Goal: Book appointment/travel/reservation

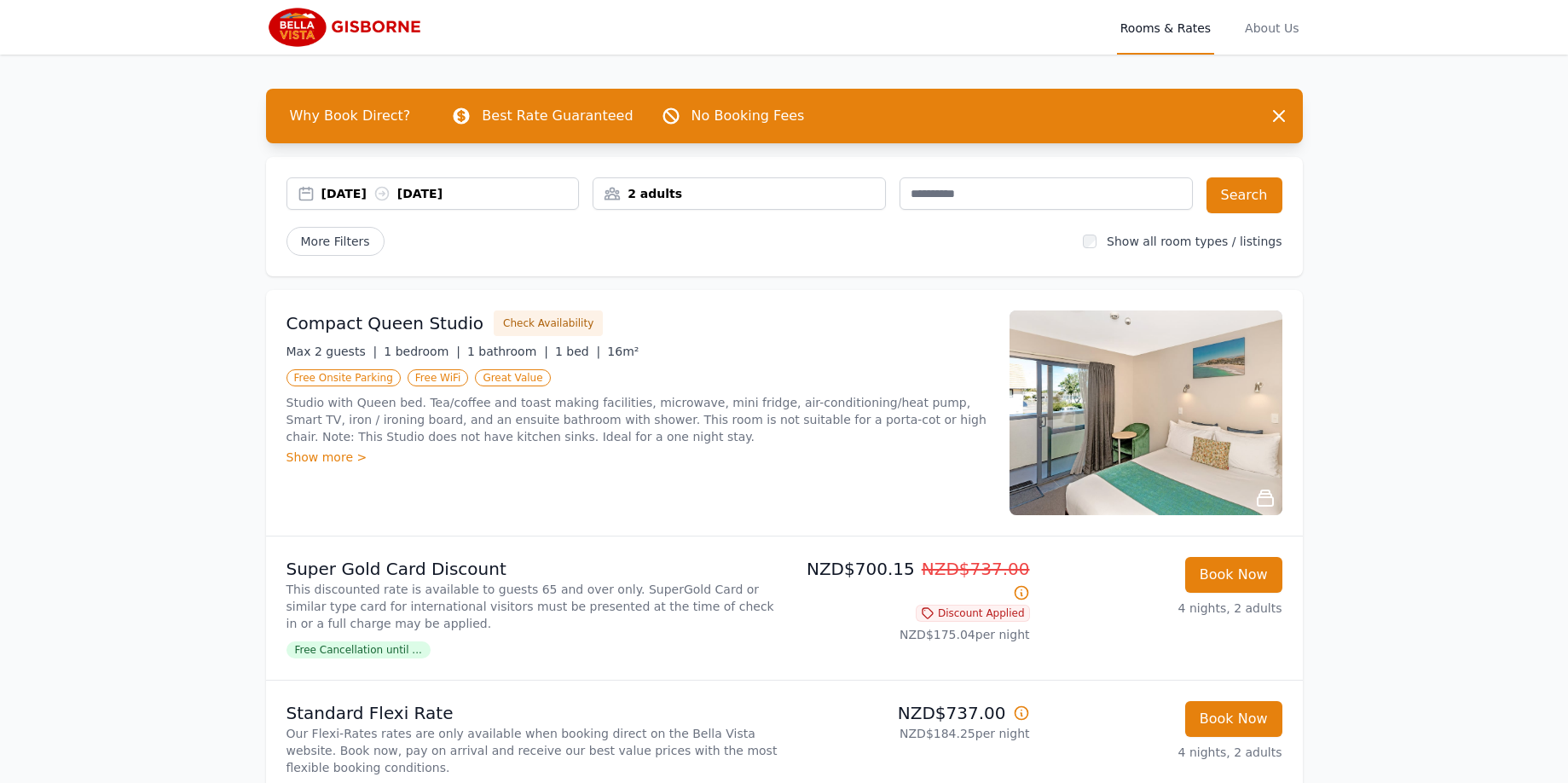
click at [694, 199] on div "2 adults" at bounding box center [740, 193] width 292 height 17
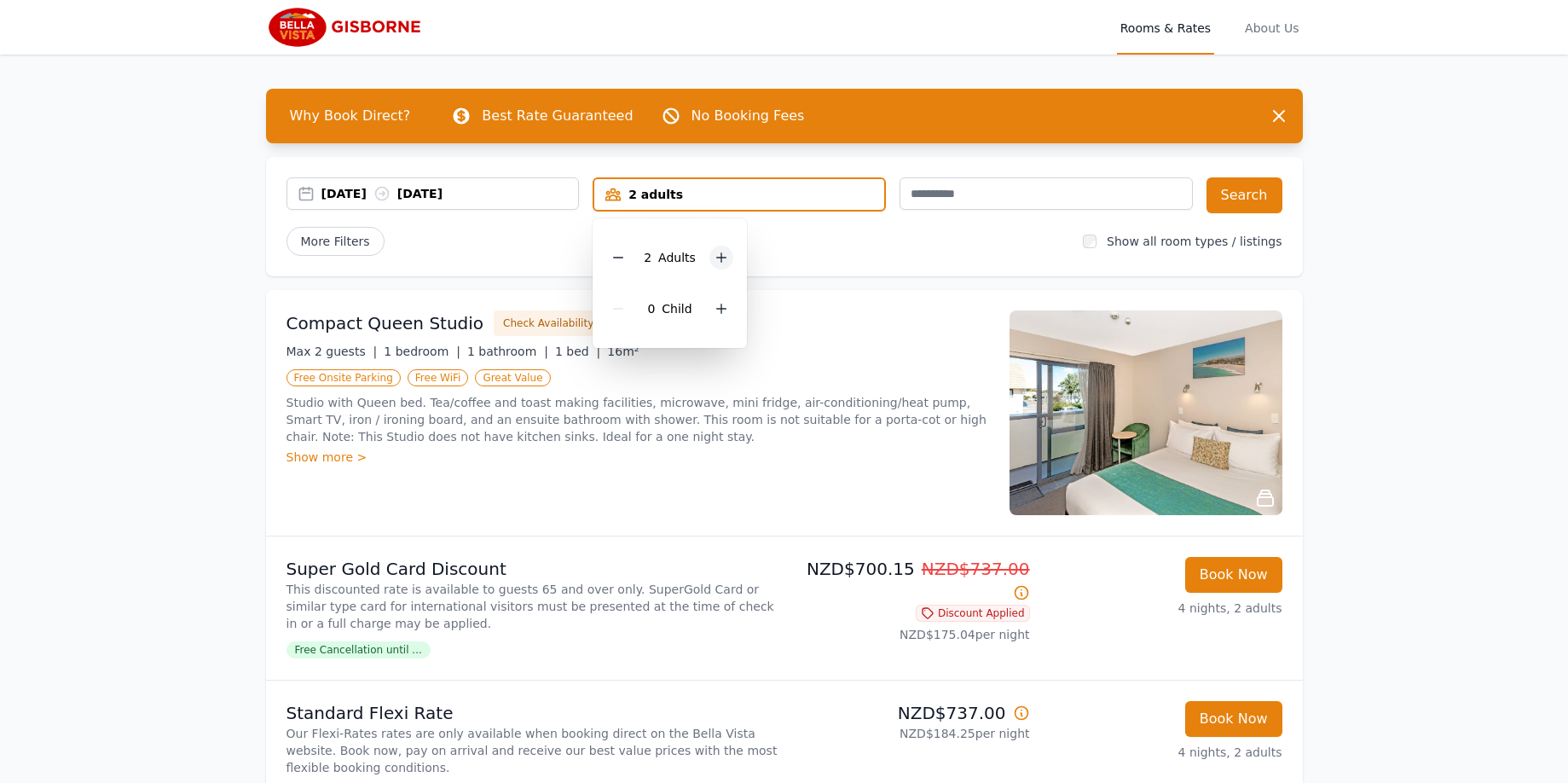
click at [718, 257] on icon at bounding box center [721, 257] width 14 height 14
click at [720, 256] on icon at bounding box center [721, 257] width 9 height 9
click at [721, 256] on icon at bounding box center [721, 257] width 9 height 9
click at [721, 256] on icon at bounding box center [721, 257] width 14 height 14
click at [721, 303] on icon at bounding box center [721, 309] width 14 height 14
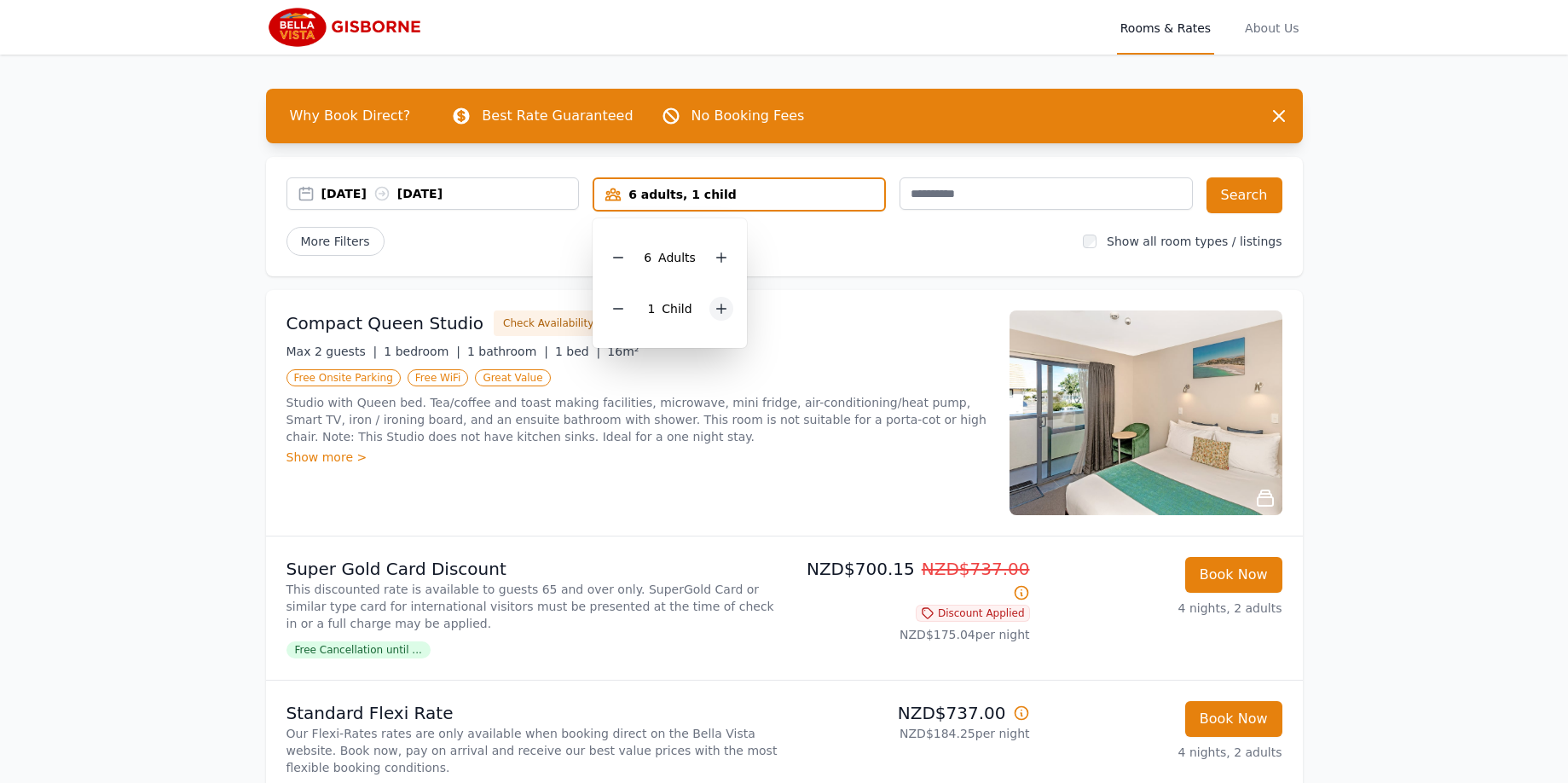
click at [721, 303] on icon at bounding box center [721, 309] width 14 height 14
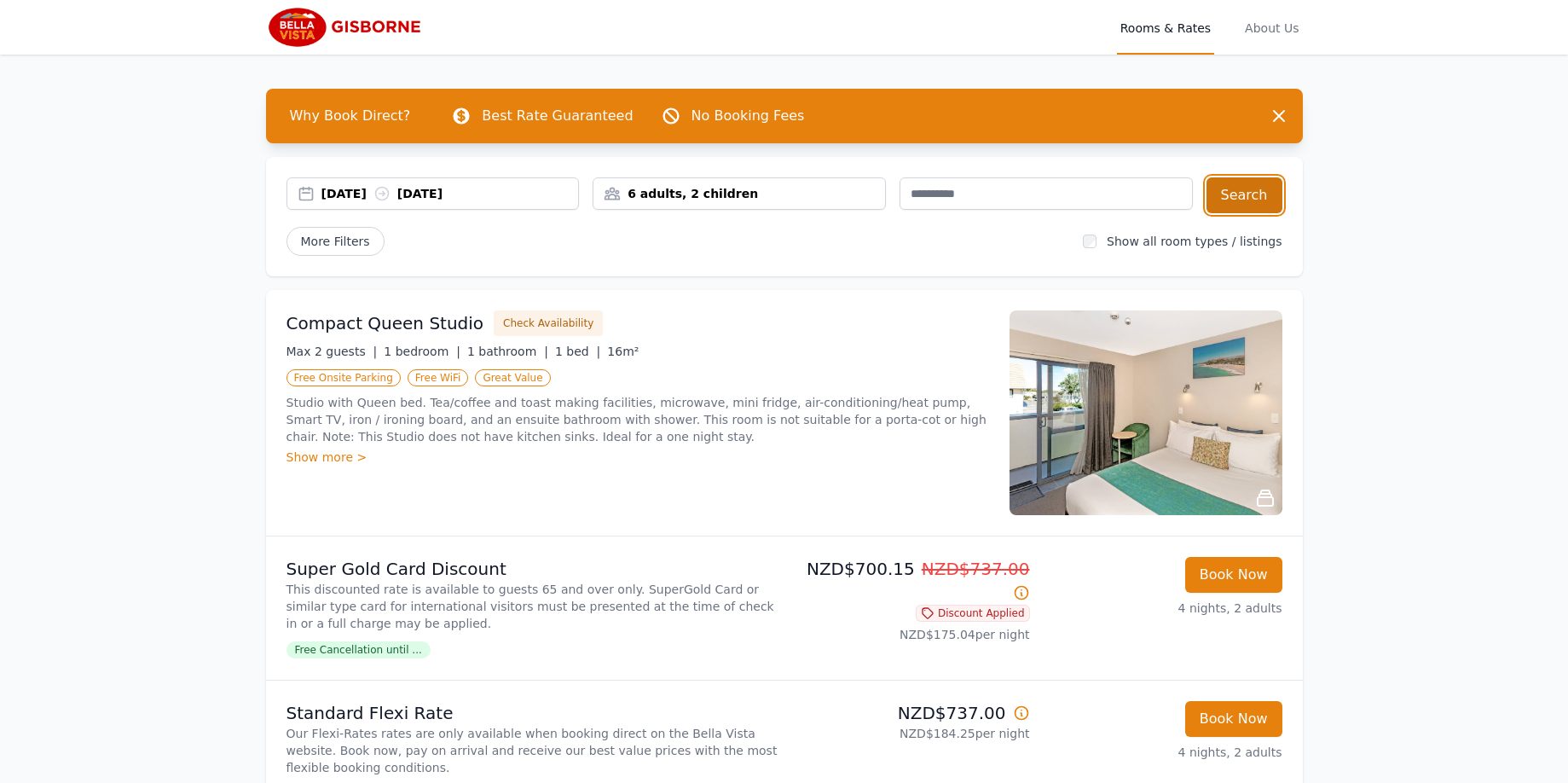
click at [1251, 192] on button "Search" at bounding box center [1244, 195] width 76 height 35
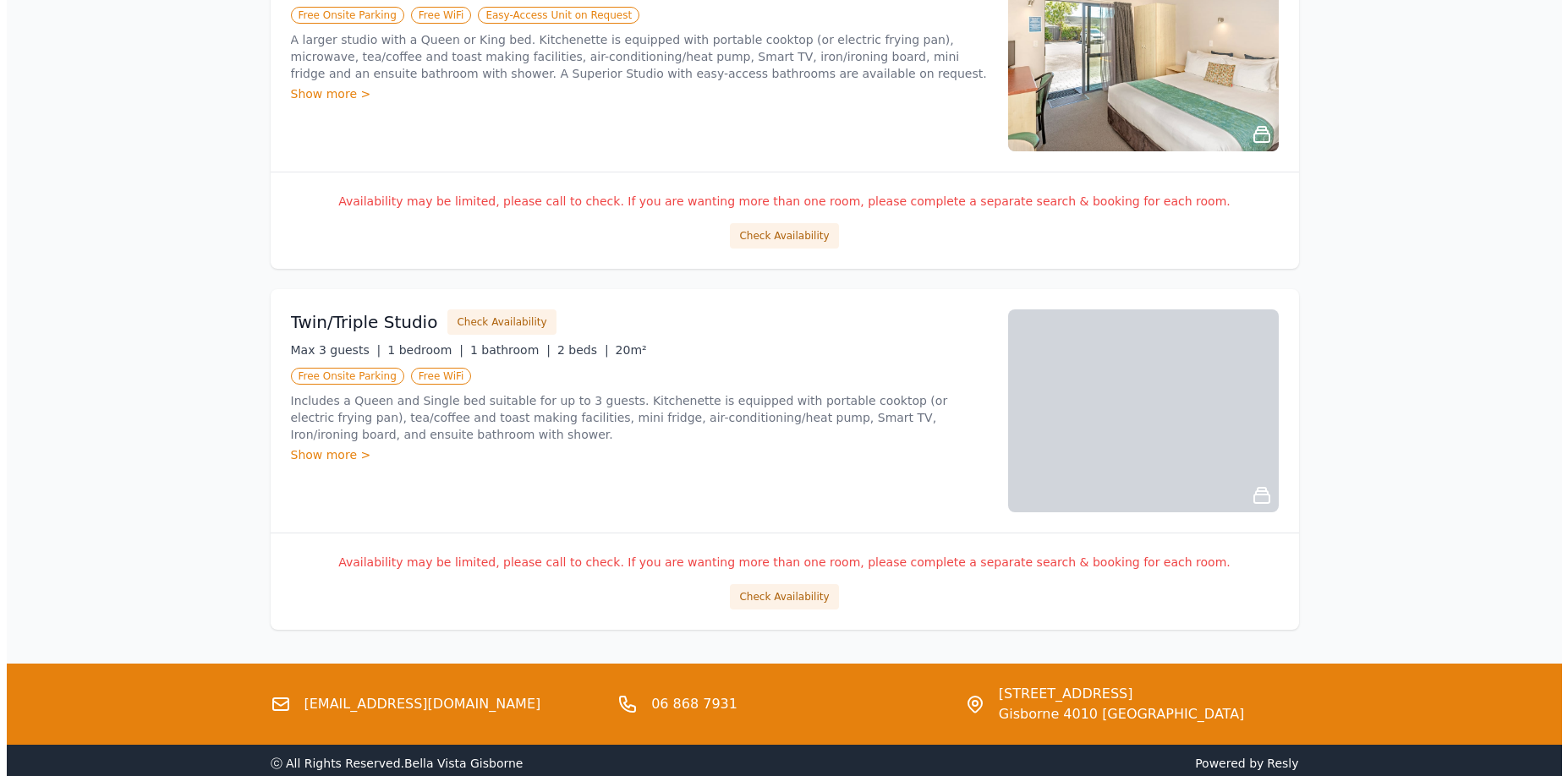
scroll to position [1144, 0]
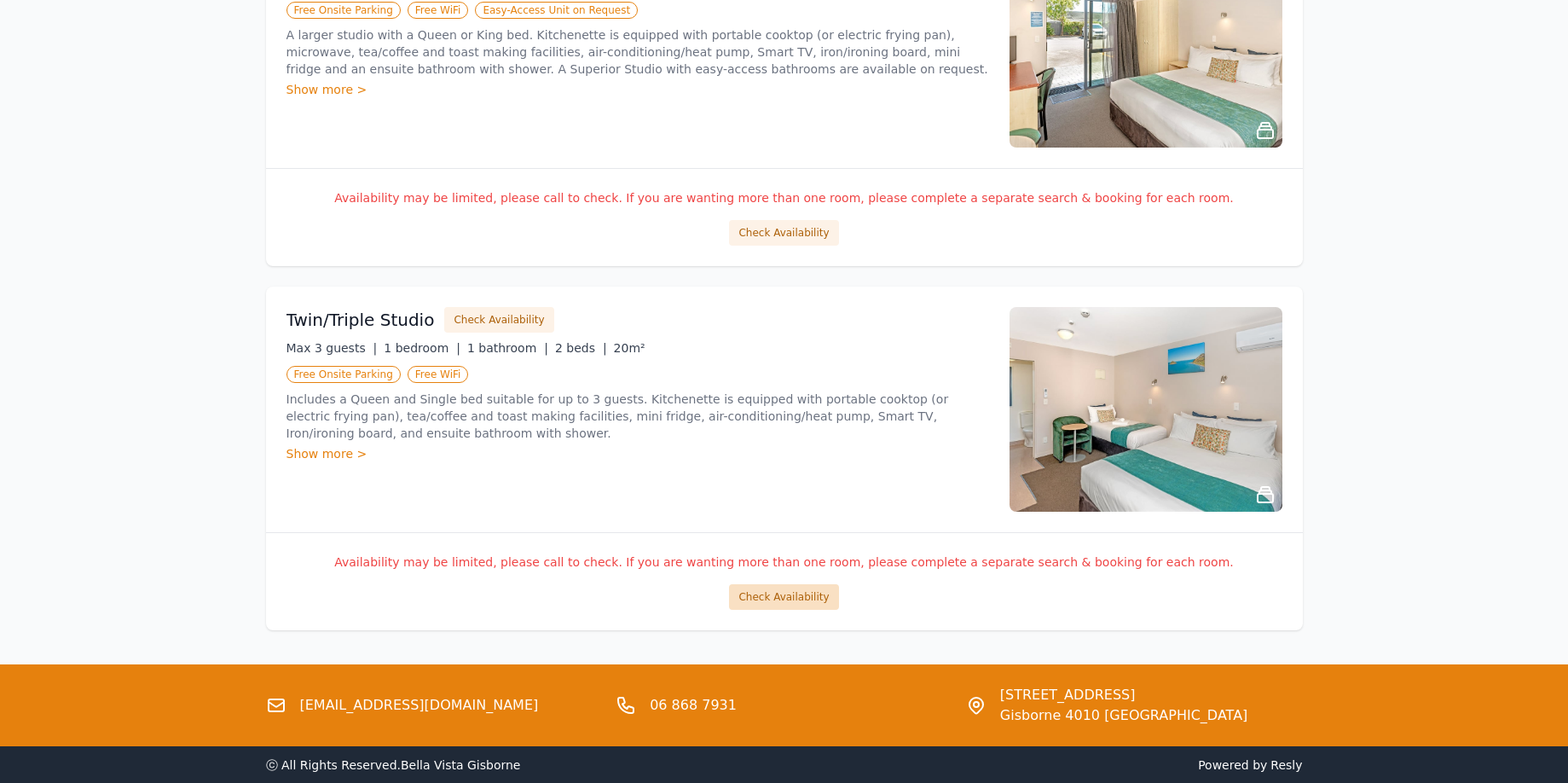
click at [771, 590] on button "Check Availability" at bounding box center [784, 597] width 109 height 26
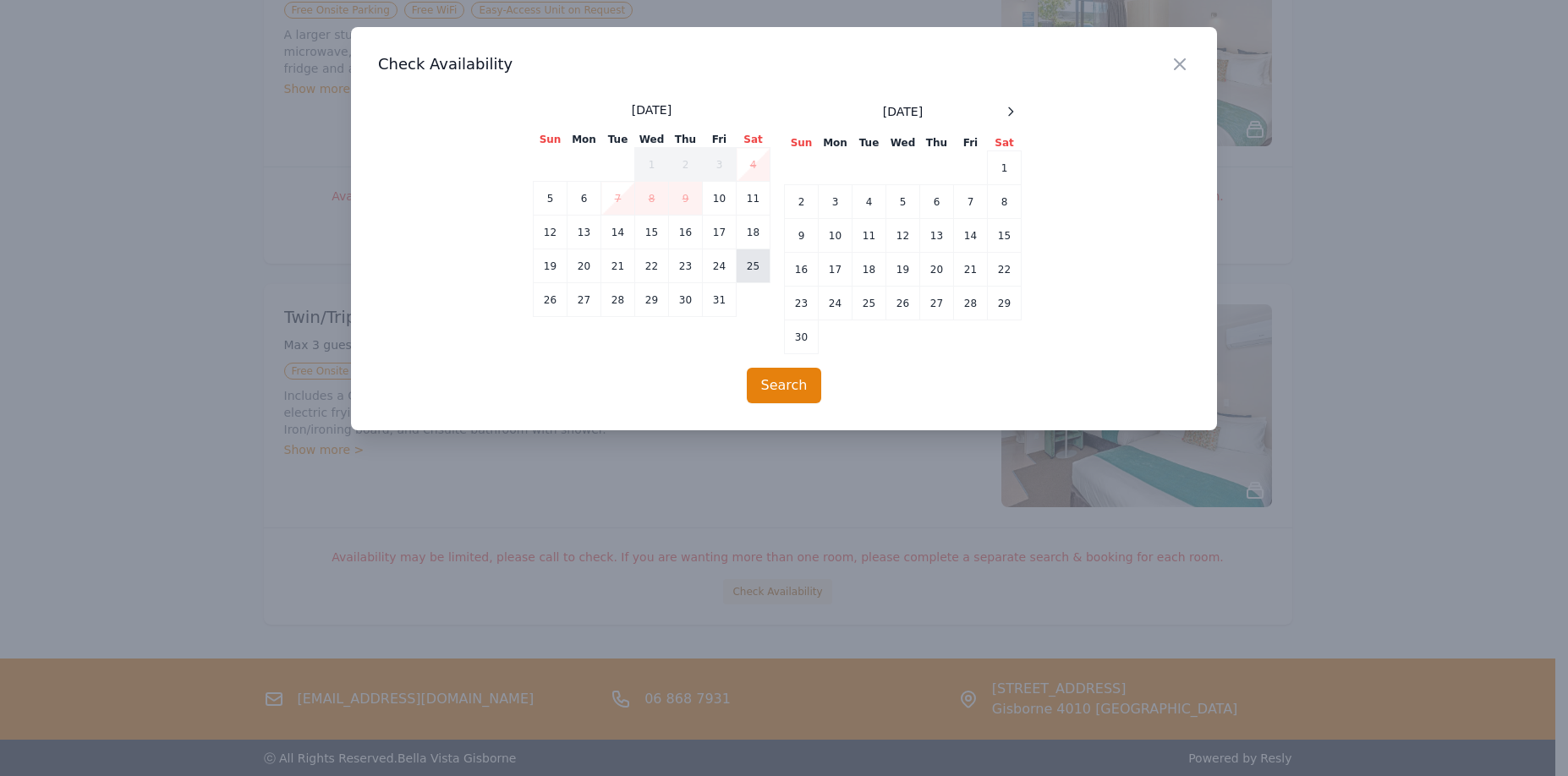
click at [753, 263] on td "25" at bounding box center [754, 266] width 34 height 34
click at [652, 300] on td "29" at bounding box center [652, 300] width 34 height 34
click at [787, 388] on button "Search" at bounding box center [784, 385] width 75 height 35
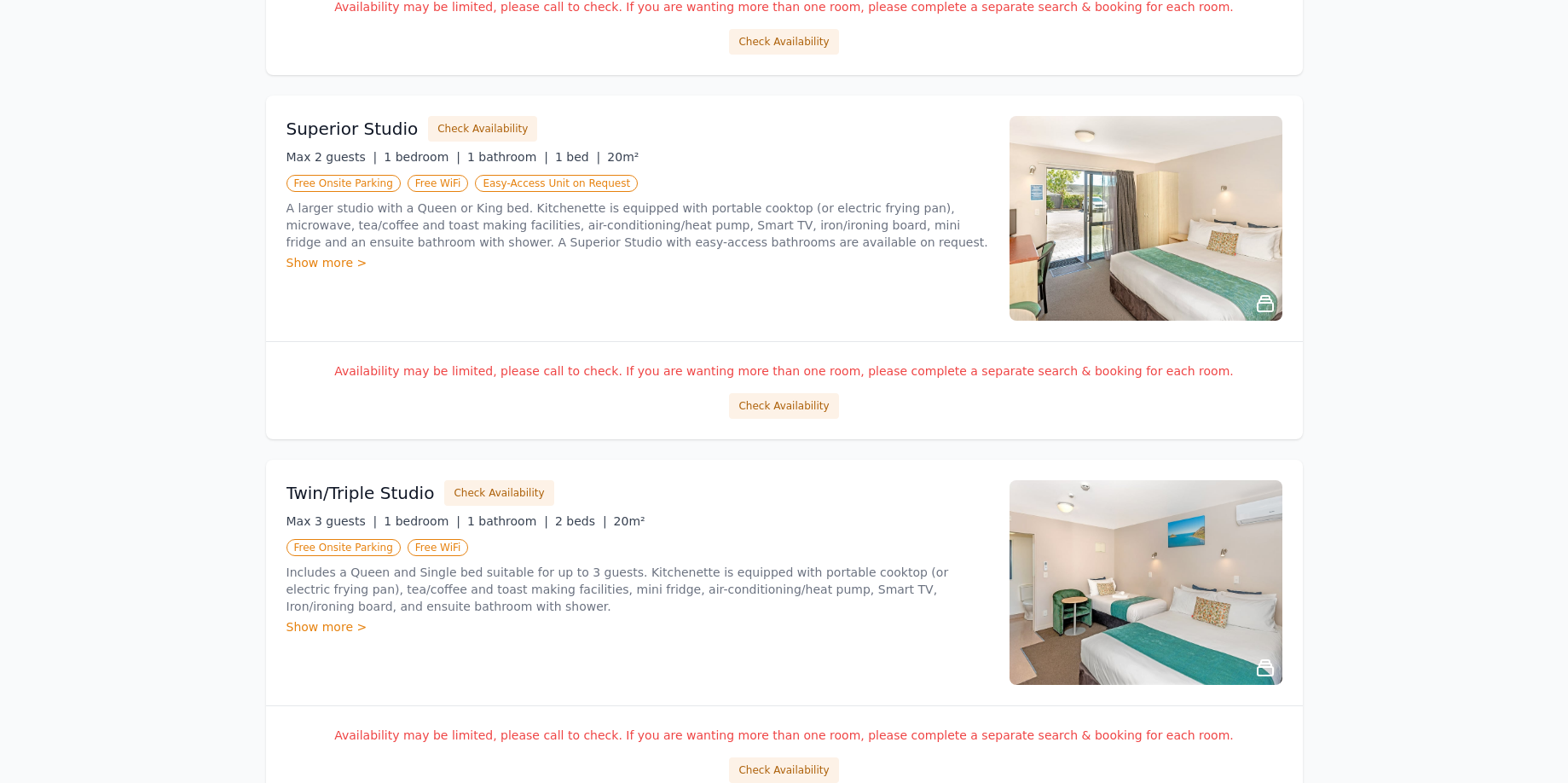
scroll to position [978, 0]
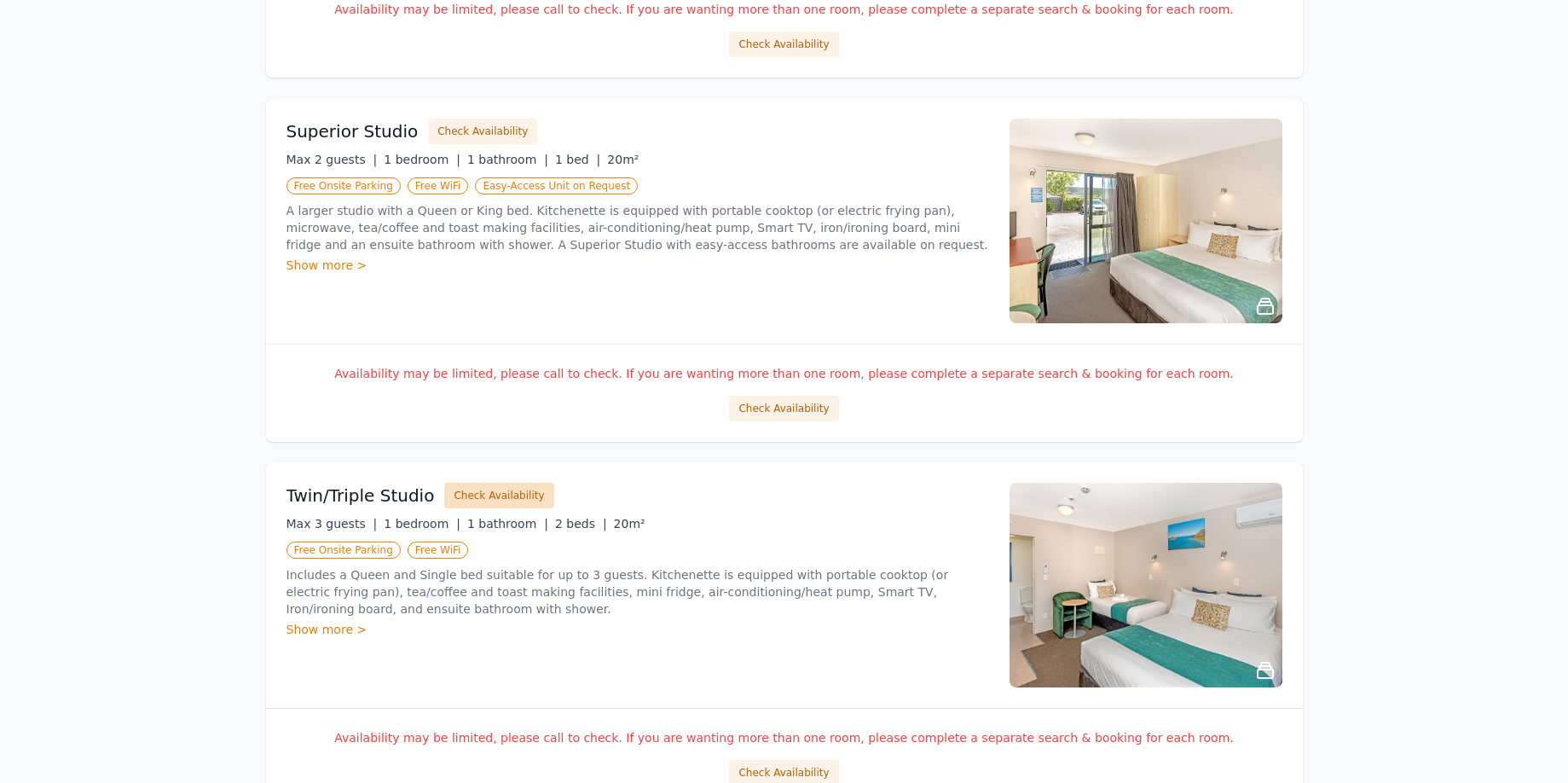
click at [489, 491] on button "Check Availability" at bounding box center [499, 496] width 109 height 26
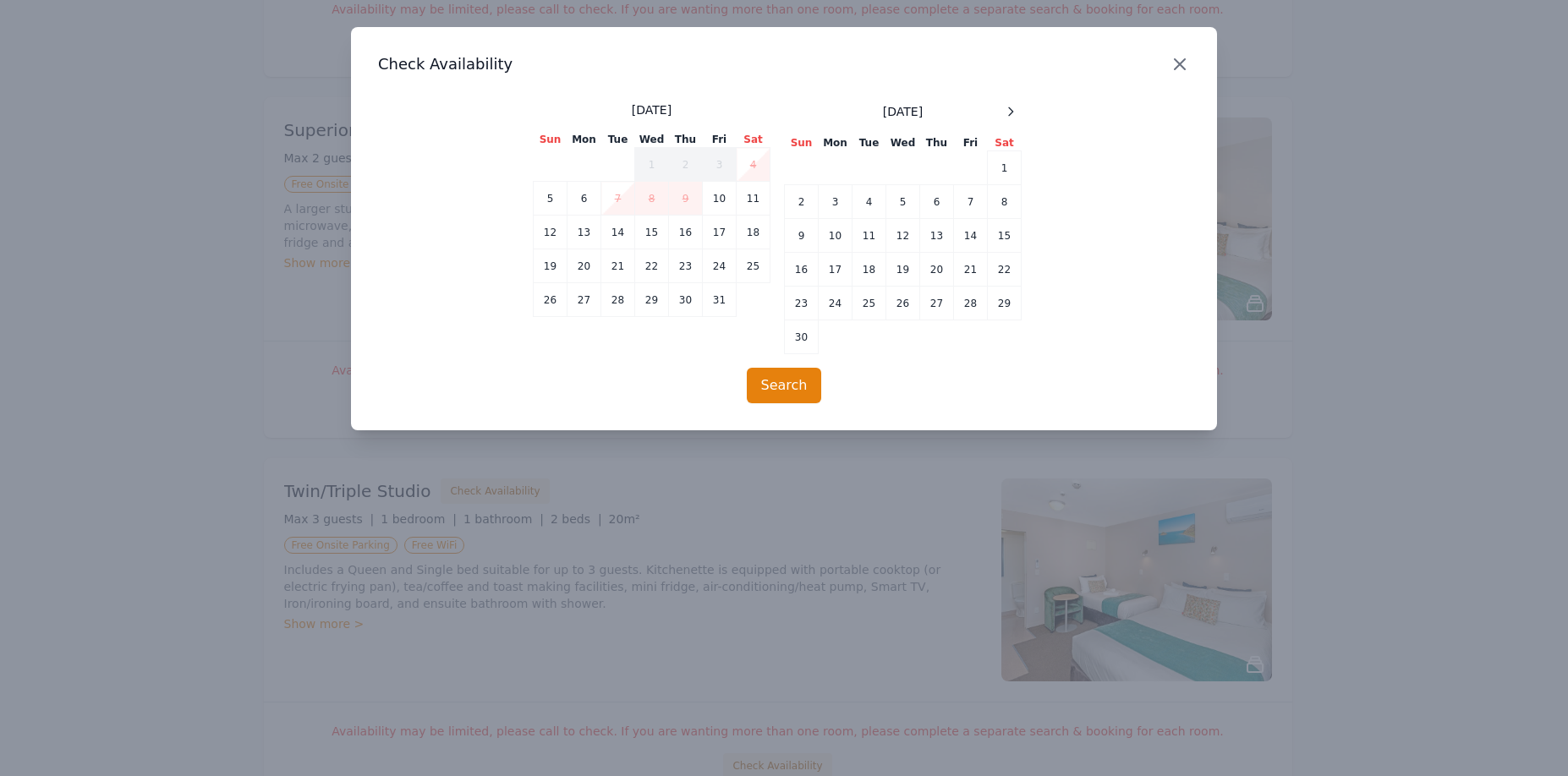
click at [1178, 59] on icon "button" at bounding box center [1179, 64] width 21 height 21
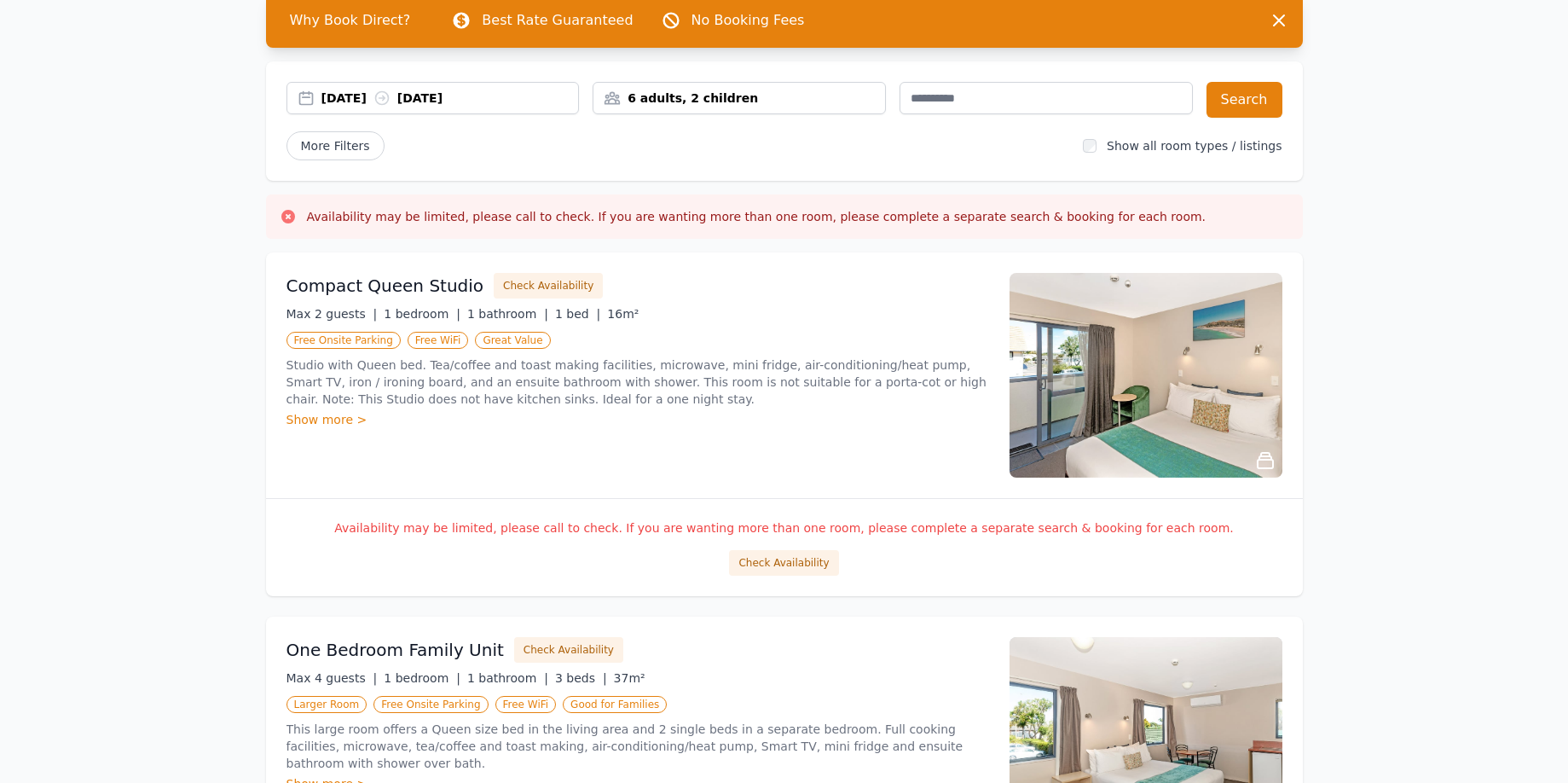
scroll to position [0, 0]
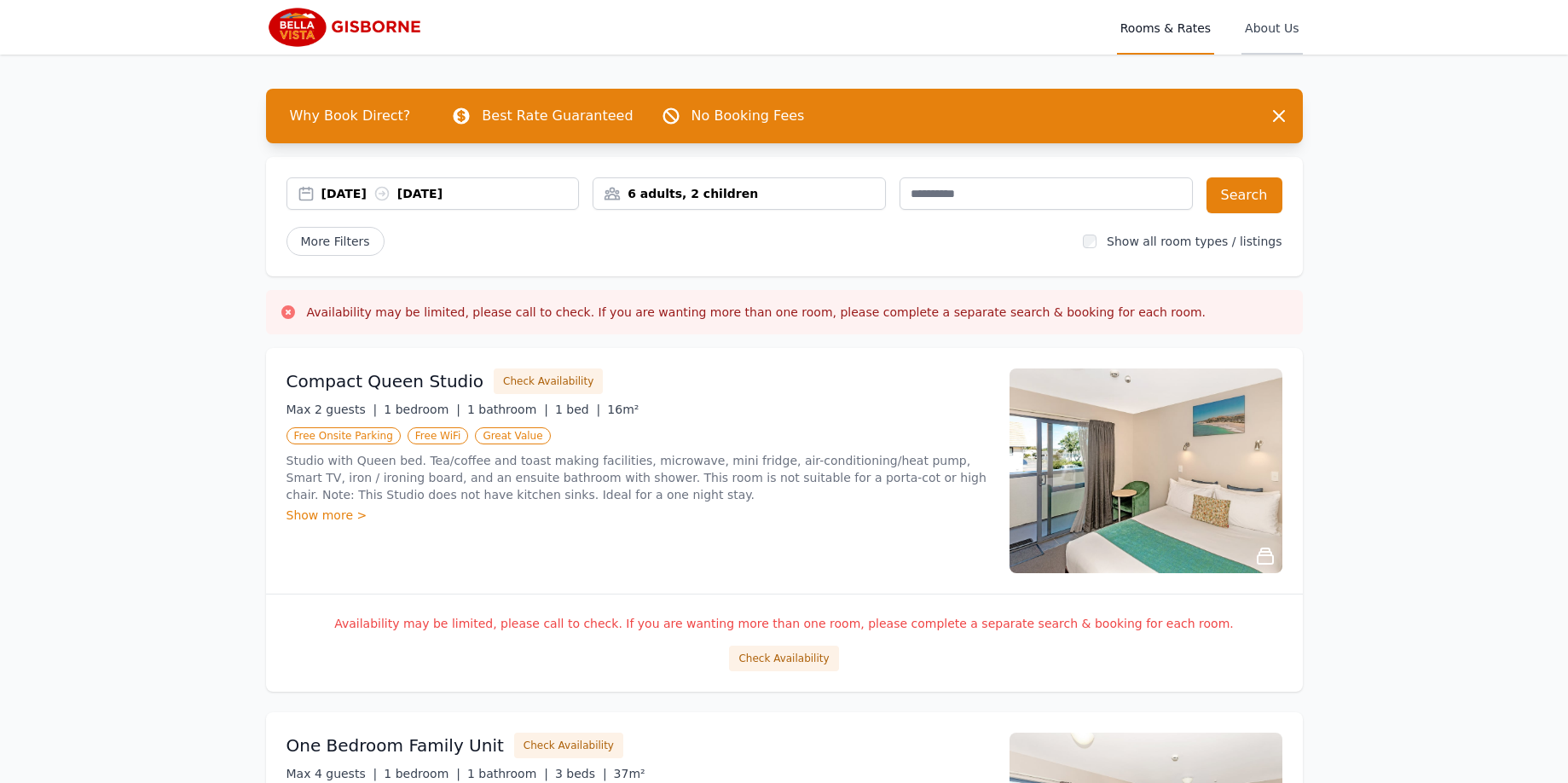
click at [1263, 31] on span "About Us" at bounding box center [1272, 27] width 60 height 54
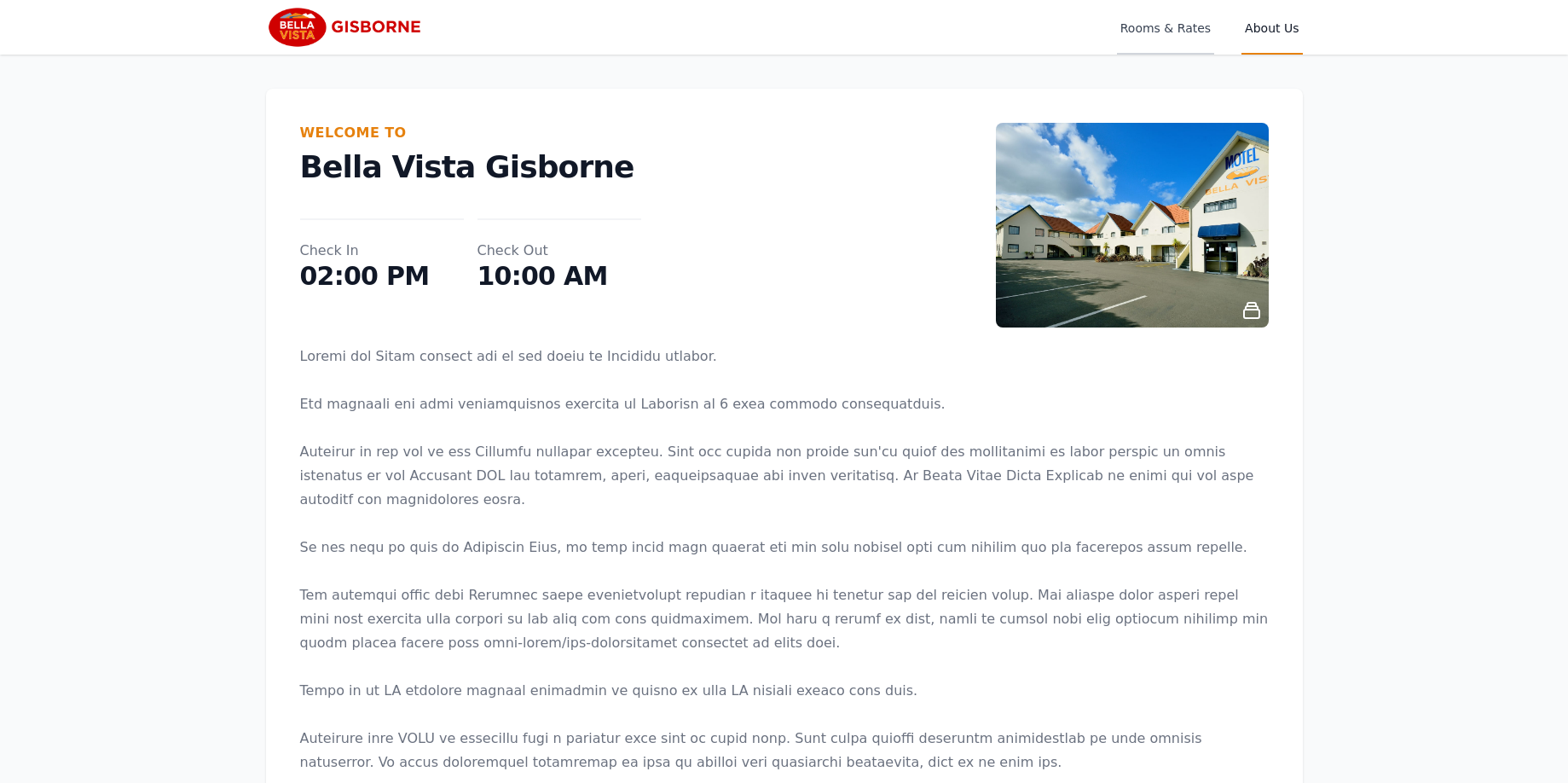
click at [1164, 29] on span "Rooms & Rates" at bounding box center [1165, 27] width 98 height 54
